Goal: Check status: Check status

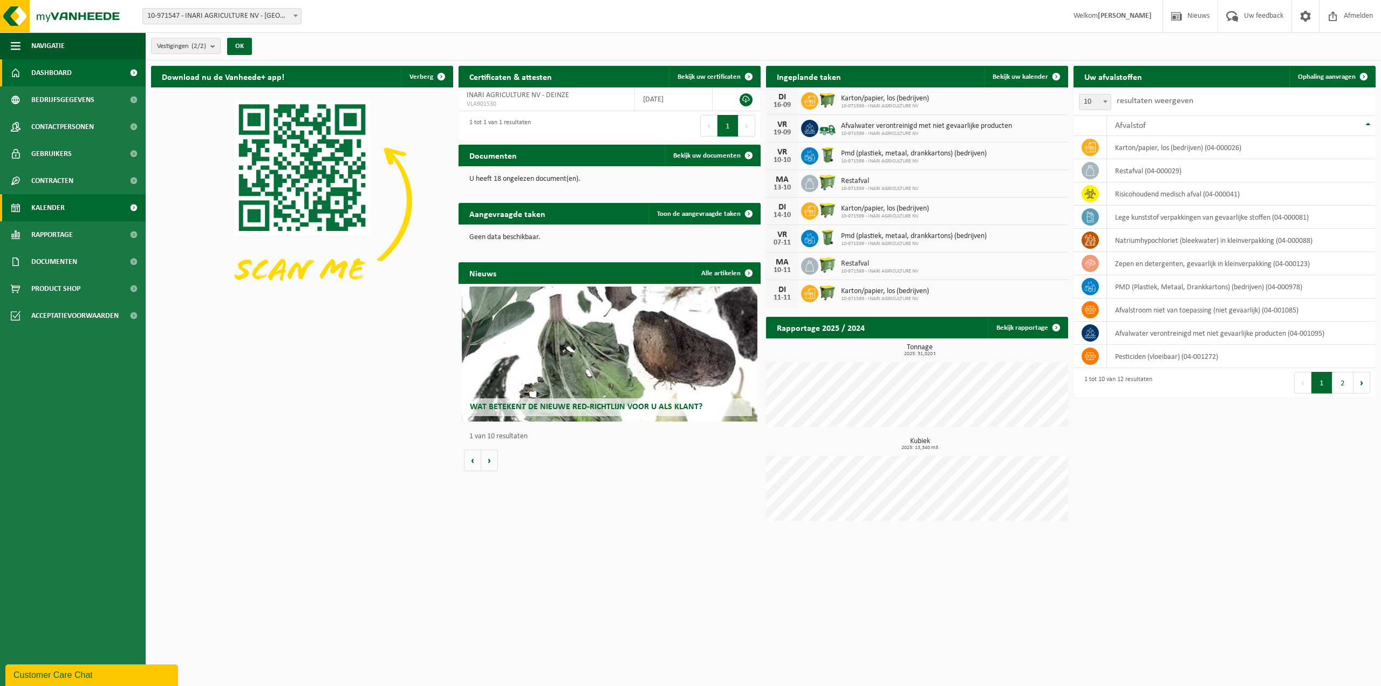
click at [86, 200] on link "Kalender" at bounding box center [73, 207] width 146 height 27
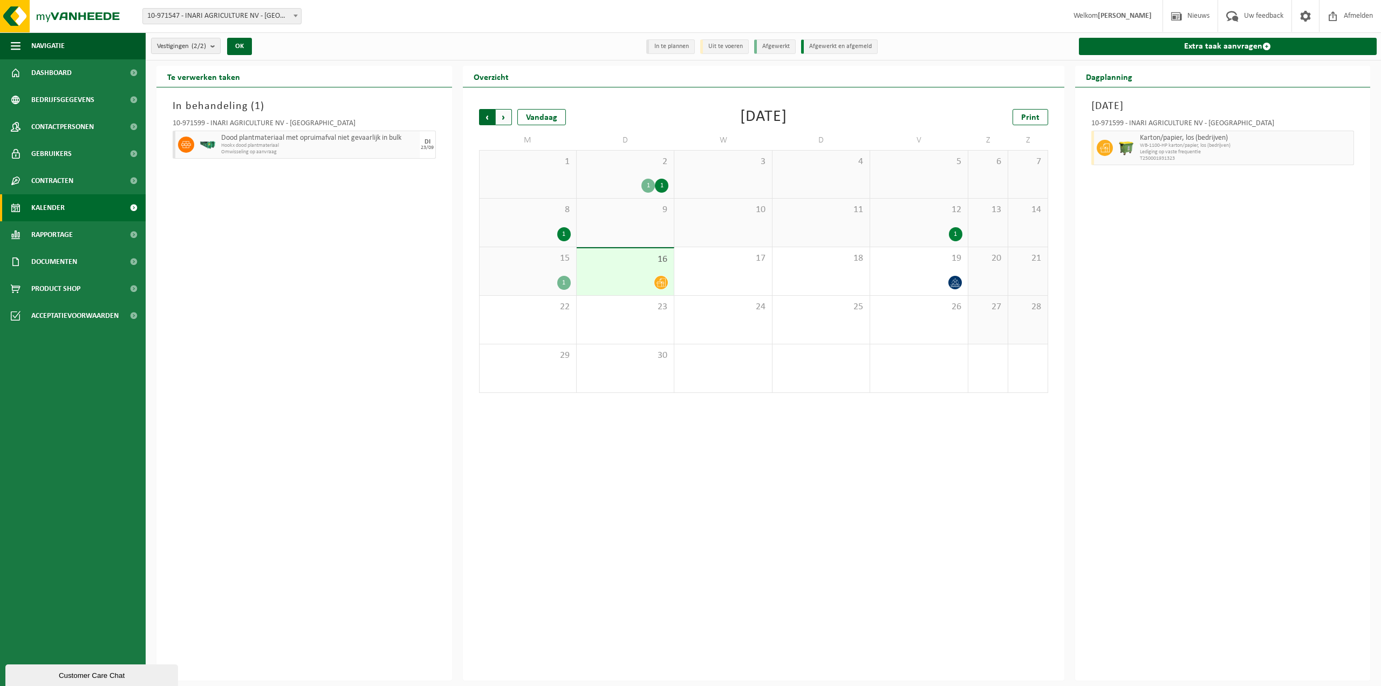
click at [507, 113] on span "Volgende" at bounding box center [504, 117] width 16 height 16
click at [496, 121] on span "Volgende" at bounding box center [504, 117] width 16 height 16
click at [492, 121] on span "Vorige" at bounding box center [487, 117] width 16 height 16
